Goal: Task Accomplishment & Management: Manage account settings

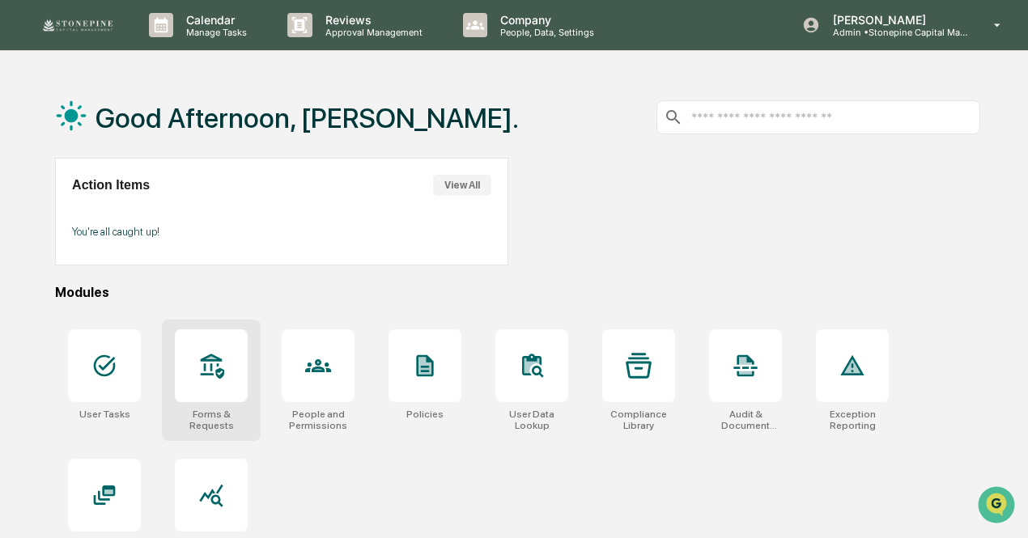
click at [214, 359] on icon at bounding box center [212, 357] width 12 height 3
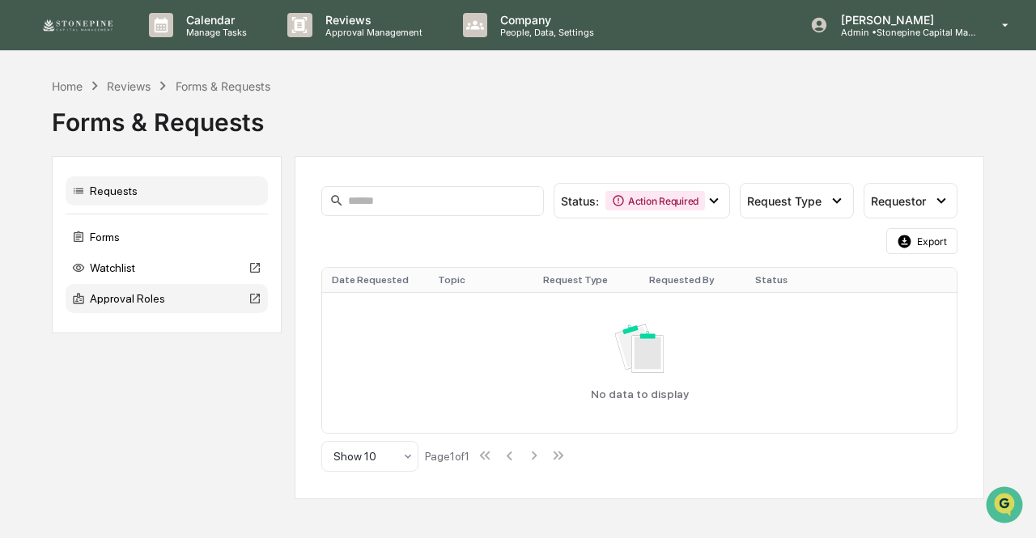
click at [151, 299] on div "Approval Roles" at bounding box center [167, 298] width 202 height 29
click at [147, 268] on div "Watchlist" at bounding box center [167, 267] width 202 height 29
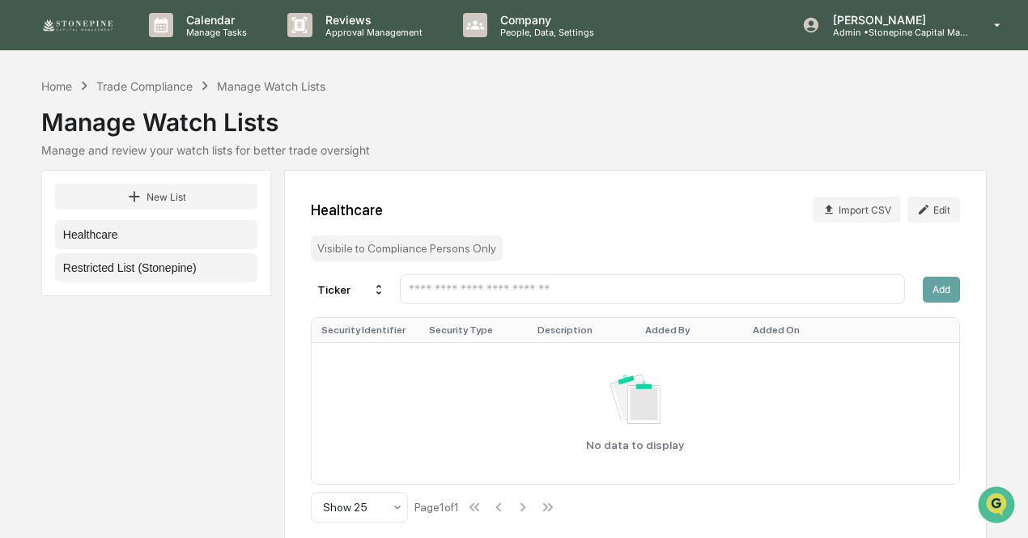
click at [147, 269] on button "Restricted List (Stonepine)" at bounding box center [156, 267] width 202 height 29
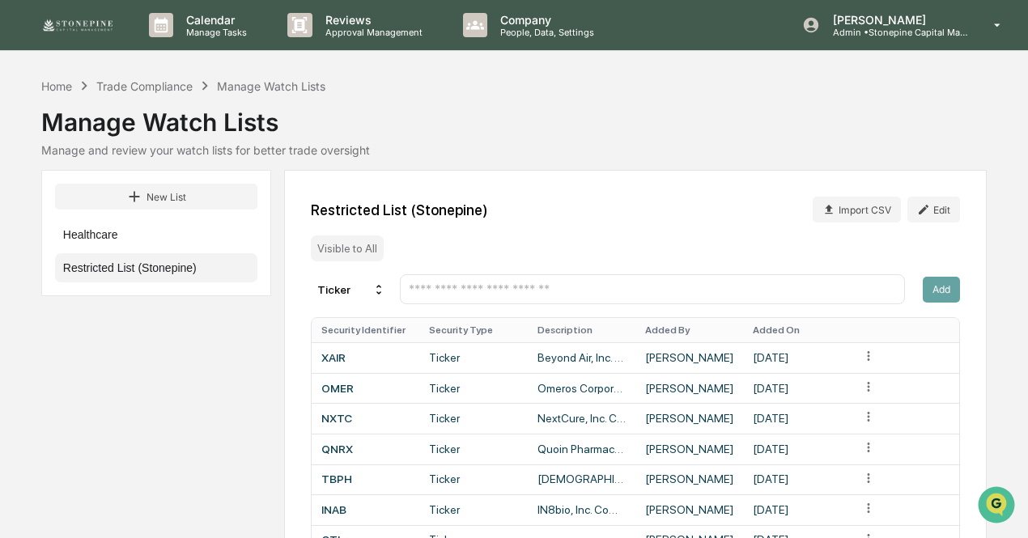
click at [476, 291] on input "text" at bounding box center [652, 289] width 491 height 15
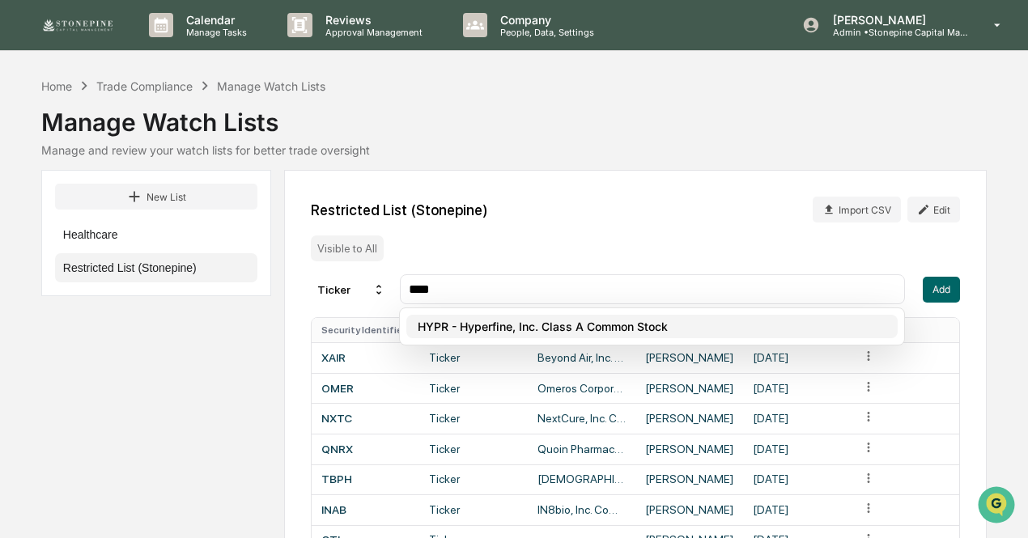
type input "****"
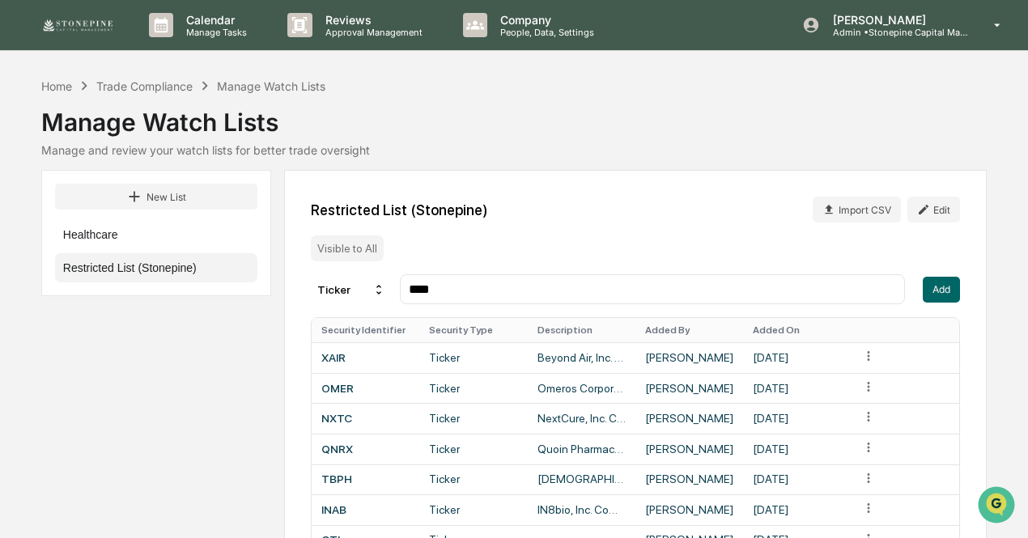
click at [677, 294] on input "****" at bounding box center [652, 289] width 491 height 15
click at [941, 286] on button "Add" at bounding box center [941, 290] width 37 height 26
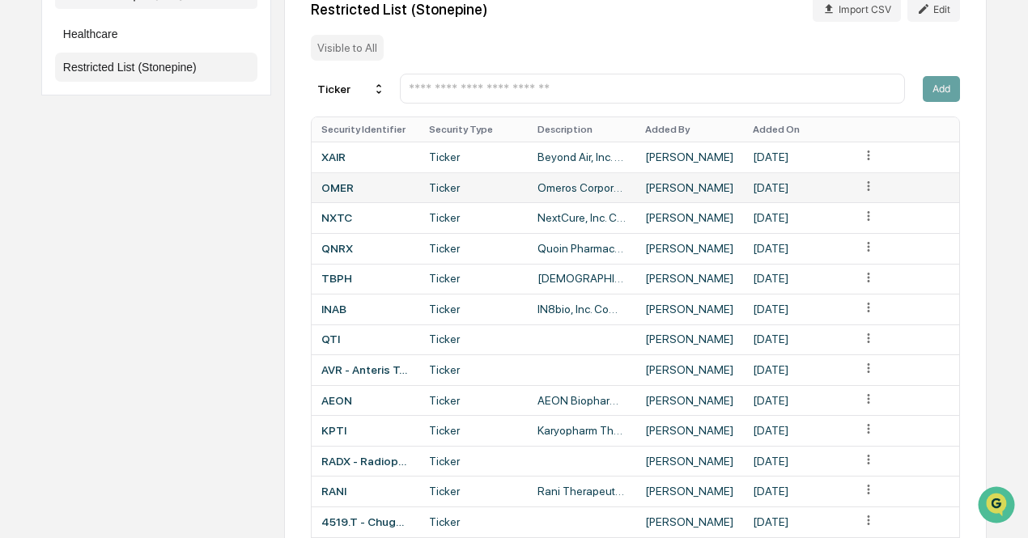
scroll to position [199, 0]
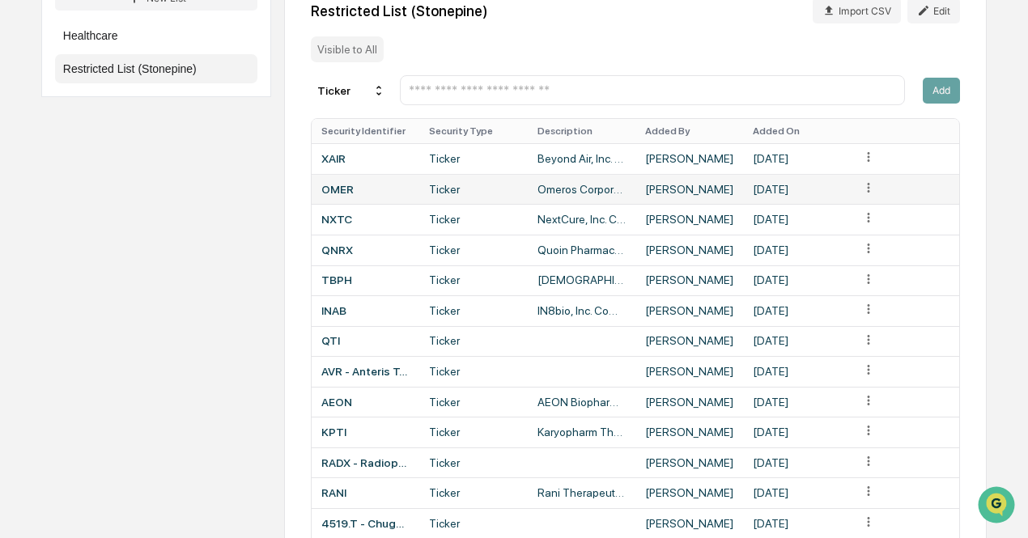
click at [875, 185] on html "Calendar Manage Tasks Reviews Approval Management Company People, Data, Setting…" at bounding box center [514, 70] width 1028 height 538
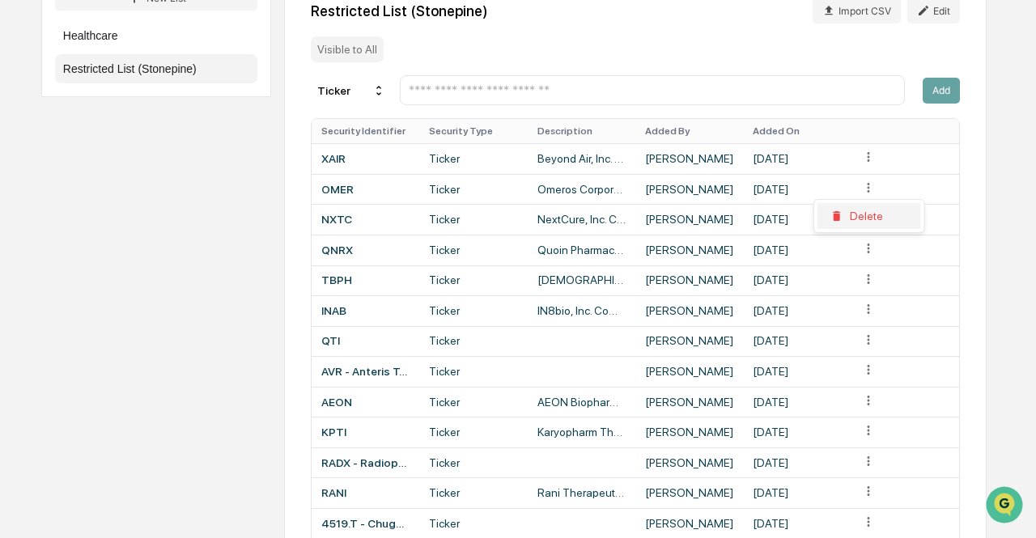
click at [866, 215] on div "Delete" at bounding box center [870, 216] width 104 height 26
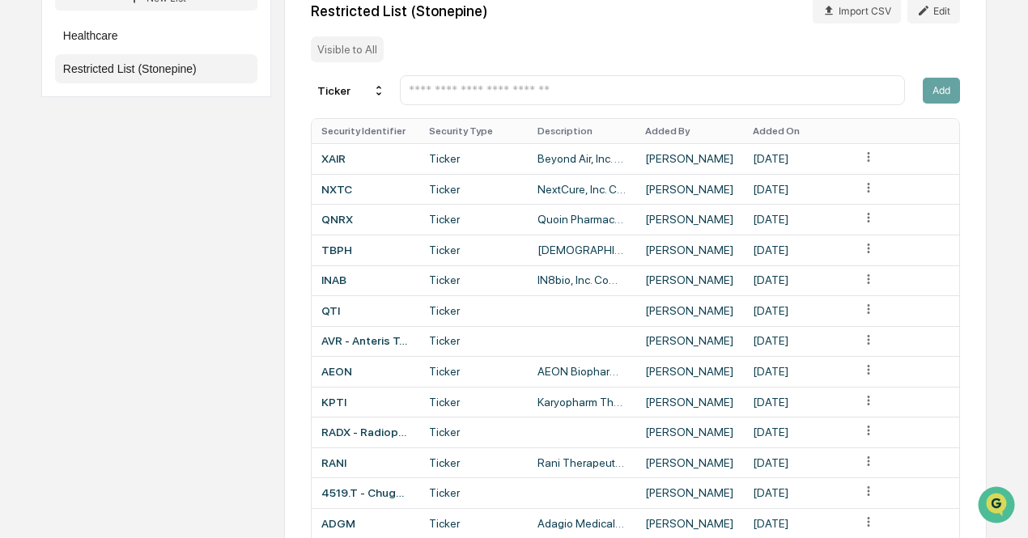
click at [171, 330] on div "New List Healthcare Restricted List (Stonepine) Restricted List (Stonepine) Imp…" at bounding box center [514, 318] width 946 height 695
click at [228, 364] on div "New List Healthcare Restricted List (Stonepine) Restricted List (Stonepine) Imp…" at bounding box center [514, 318] width 946 height 695
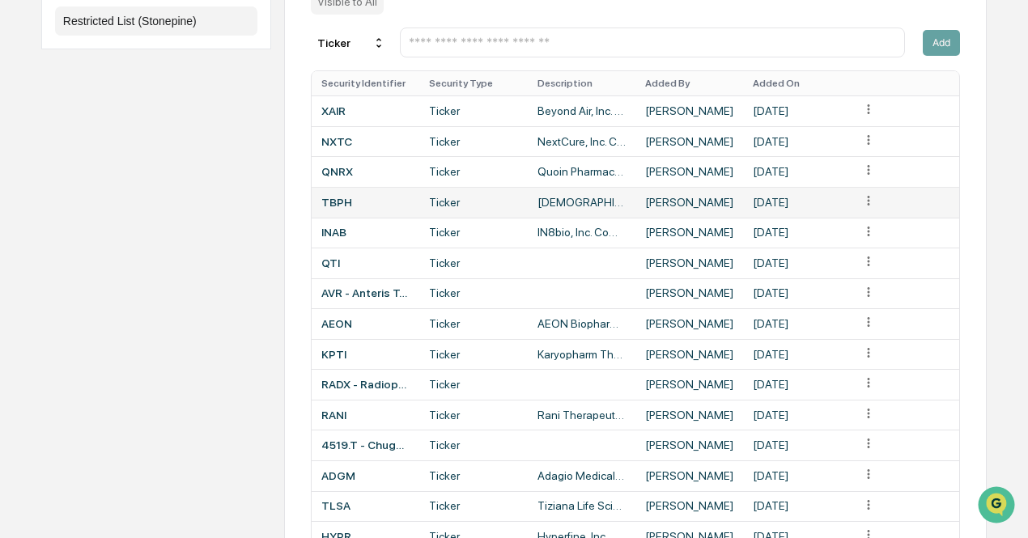
scroll to position [330, 0]
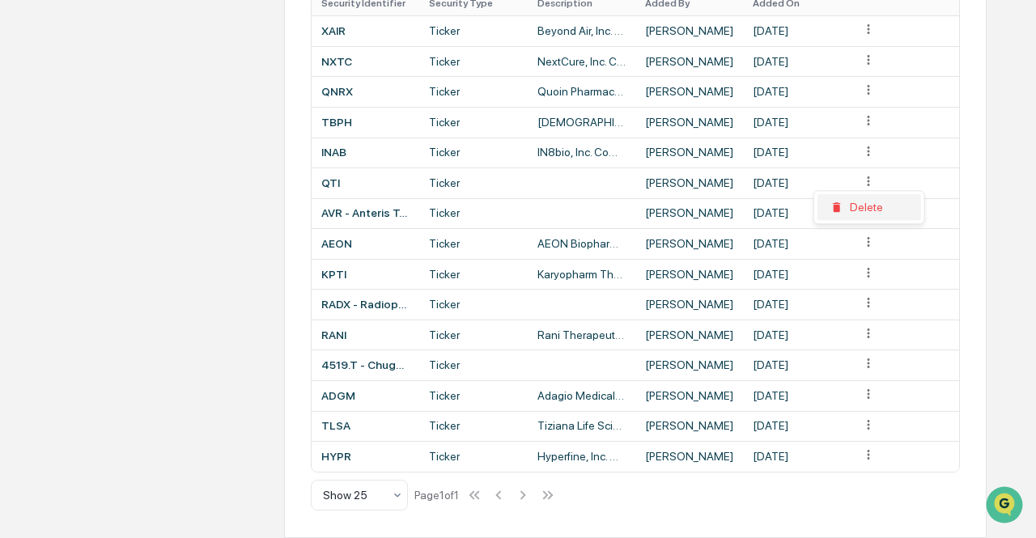
click at [871, 205] on div "Delete" at bounding box center [870, 207] width 104 height 26
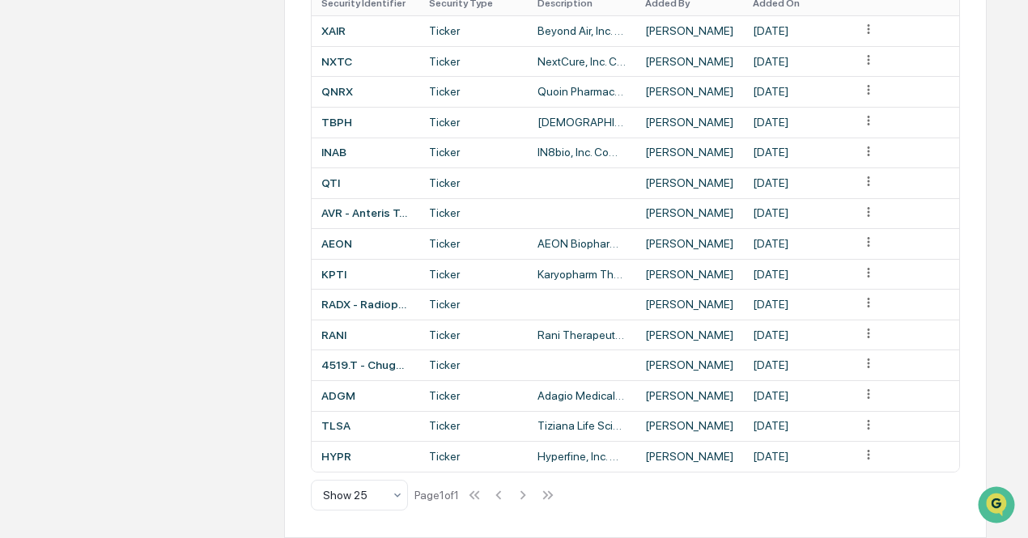
scroll to position [300, 0]
